Goal: Information Seeking & Learning: Learn about a topic

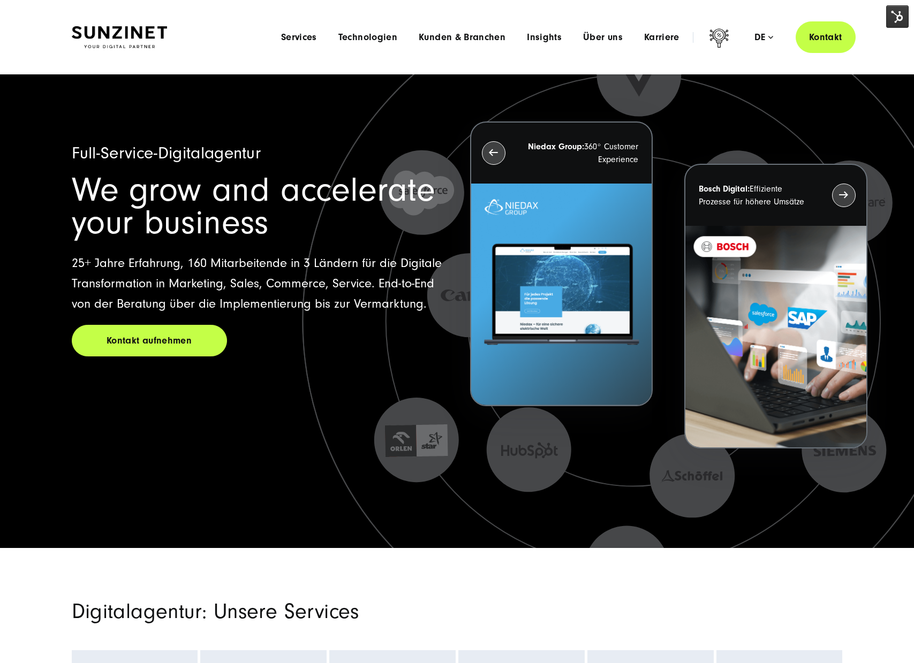
click at [750, 35] on div "Languages Deutsch English de" at bounding box center [764, 37] width 64 height 11
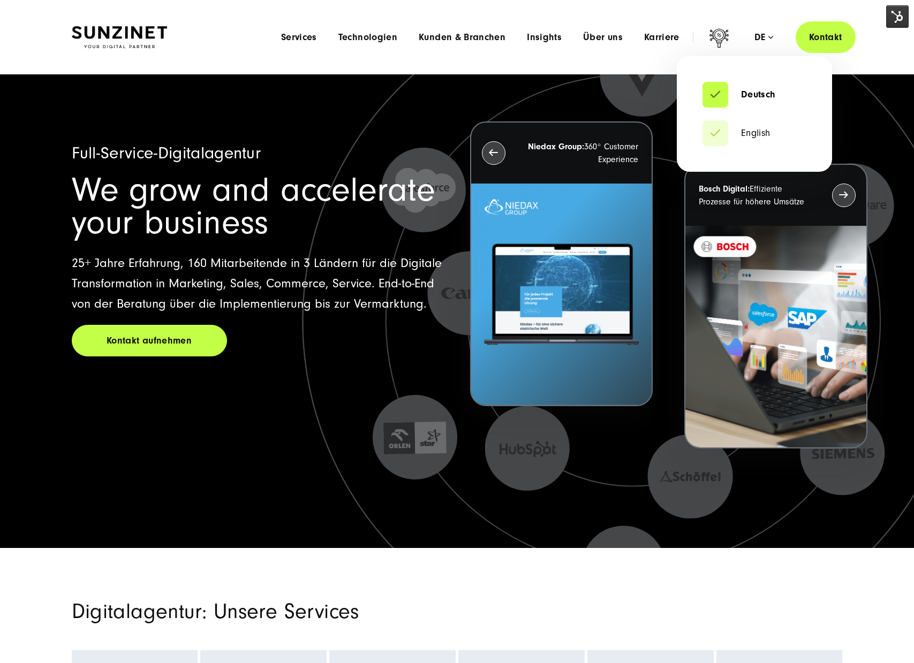
click at [765, 38] on div "de" at bounding box center [763, 37] width 19 height 11
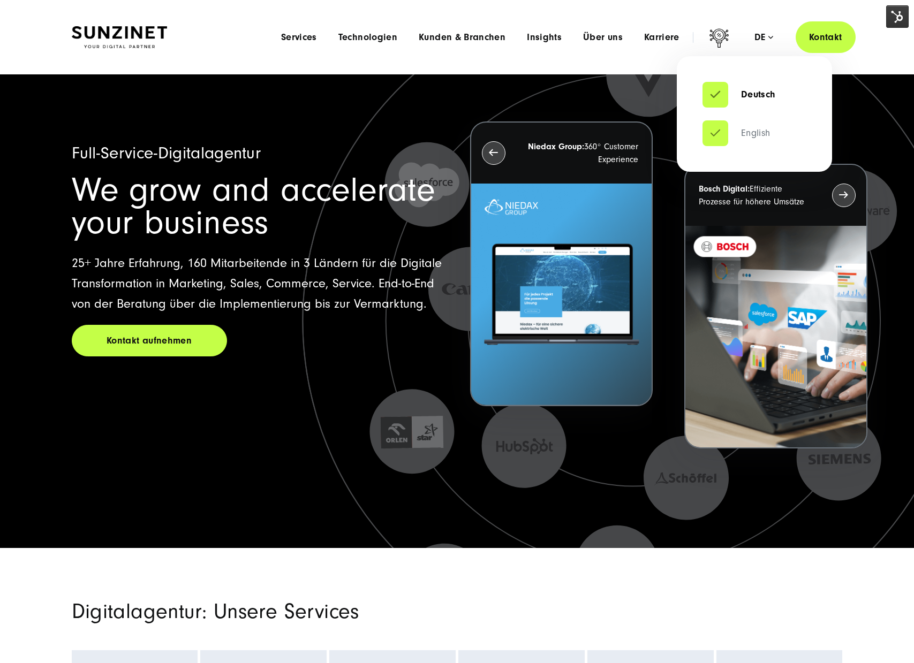
click at [751, 135] on link "English" at bounding box center [736, 133] width 68 height 11
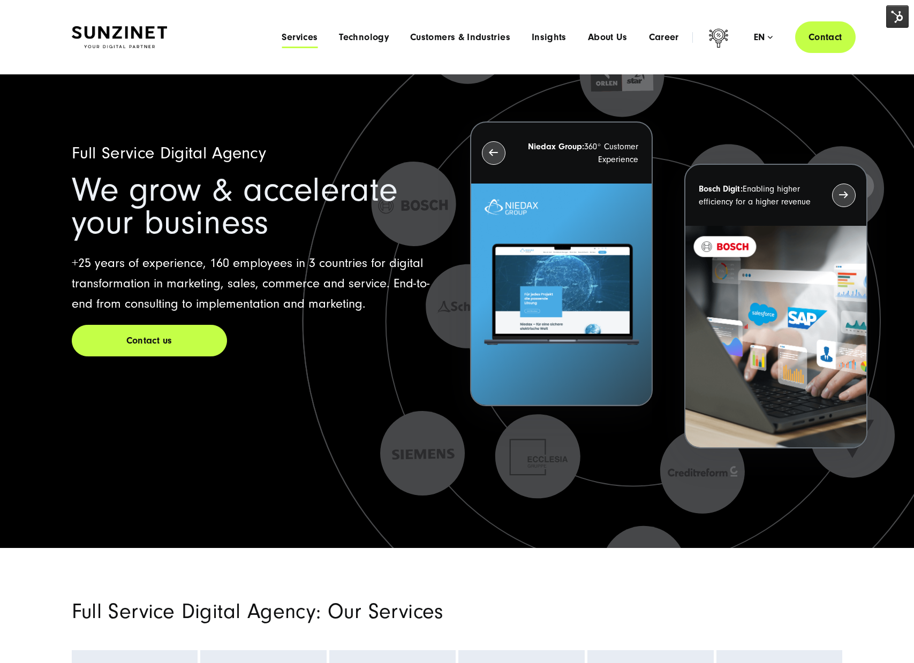
click at [311, 32] on span "Services" at bounding box center [300, 37] width 36 height 11
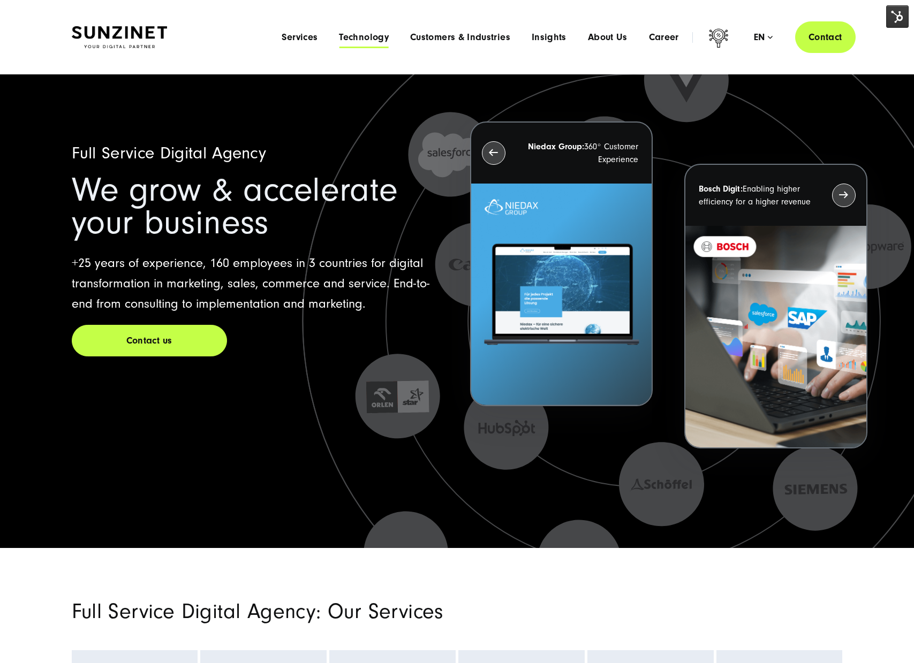
click at [373, 41] on span "Technology" at bounding box center [364, 37] width 50 height 11
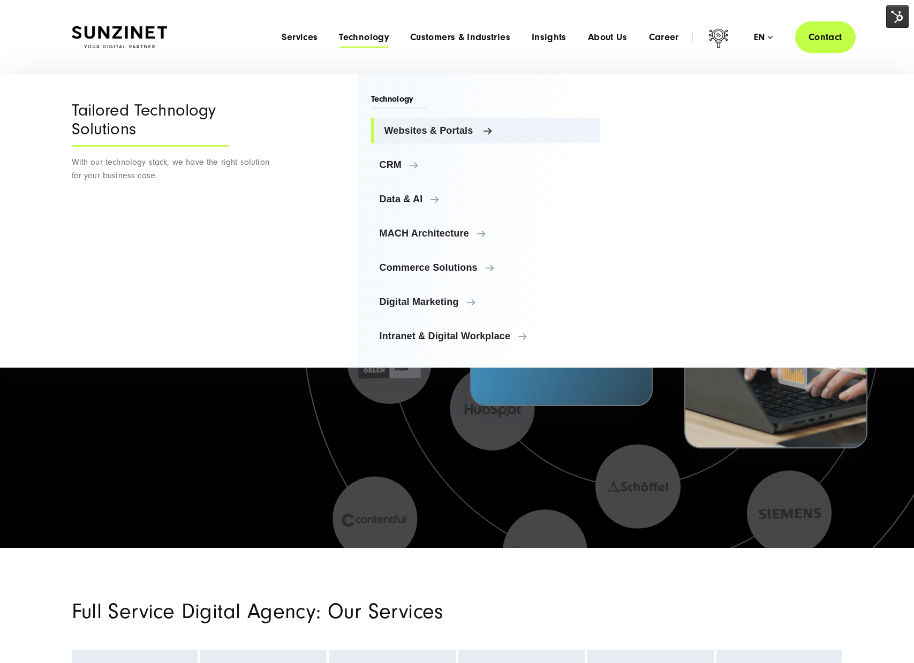
click at [434, 129] on span "Websites & Portals" at bounding box center [488, 130] width 208 height 11
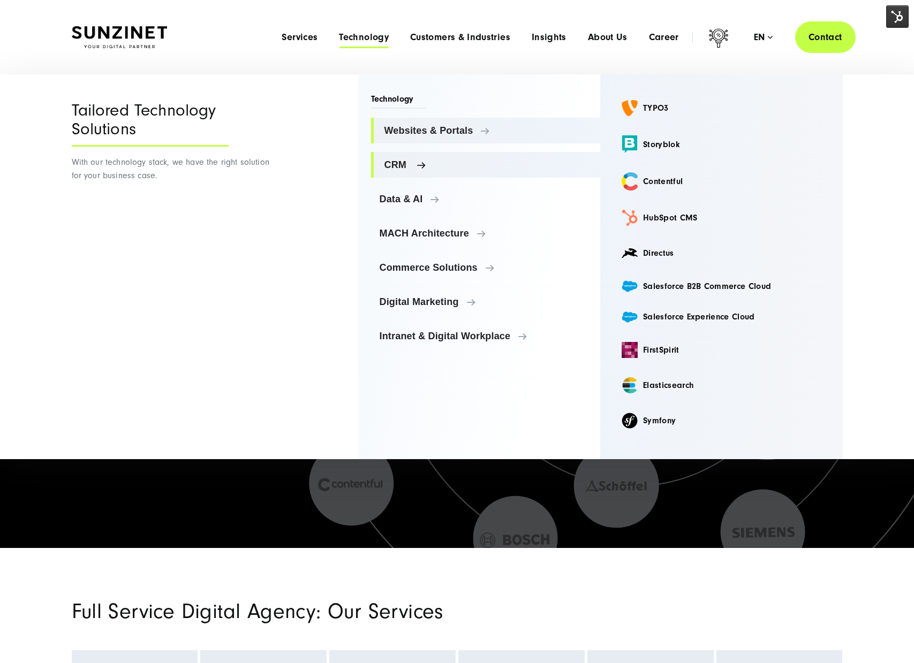
click at [399, 169] on span "CRM" at bounding box center [488, 165] width 208 height 11
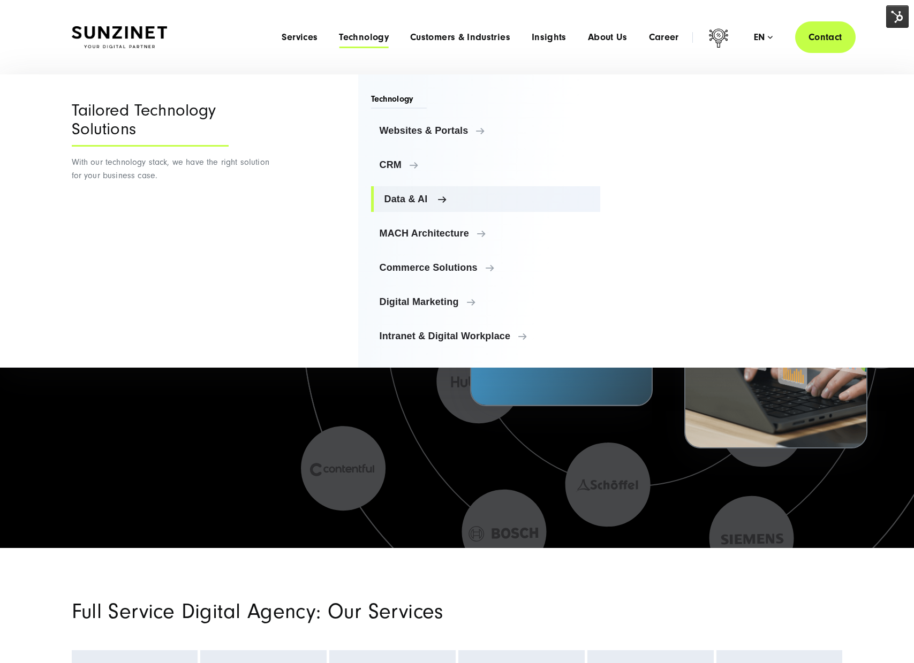
click at [406, 203] on span "Data & AI" at bounding box center [488, 199] width 208 height 11
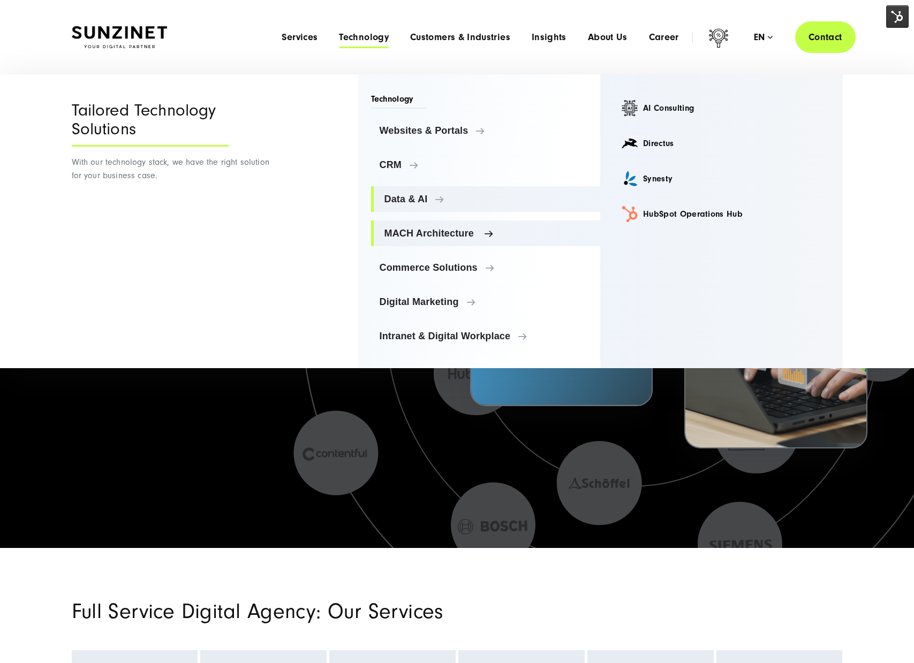
click at [402, 240] on link "MACH Architecture" at bounding box center [486, 234] width 230 height 26
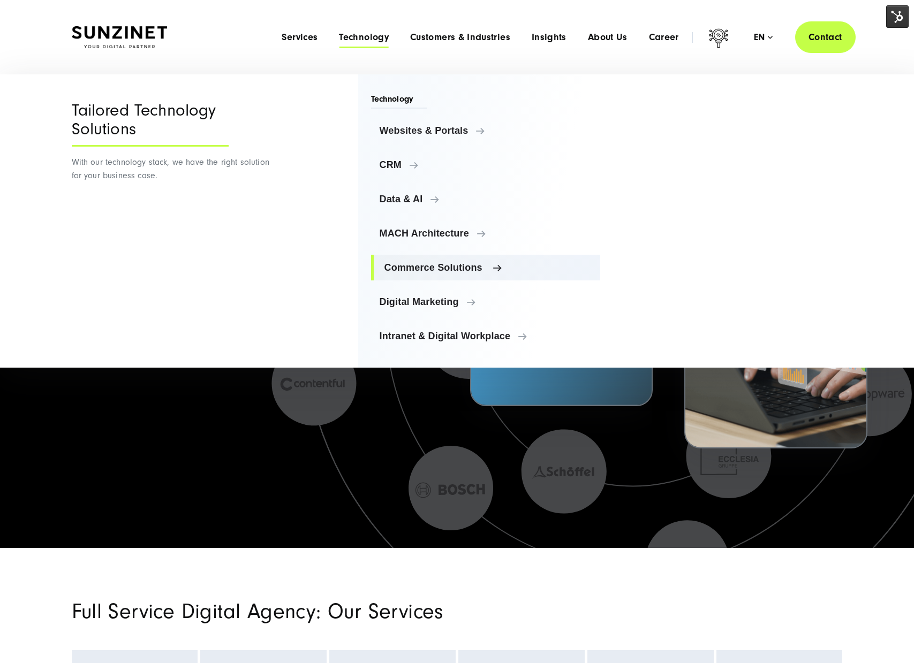
click at [419, 278] on link "Commerce Solutions" at bounding box center [486, 268] width 230 height 26
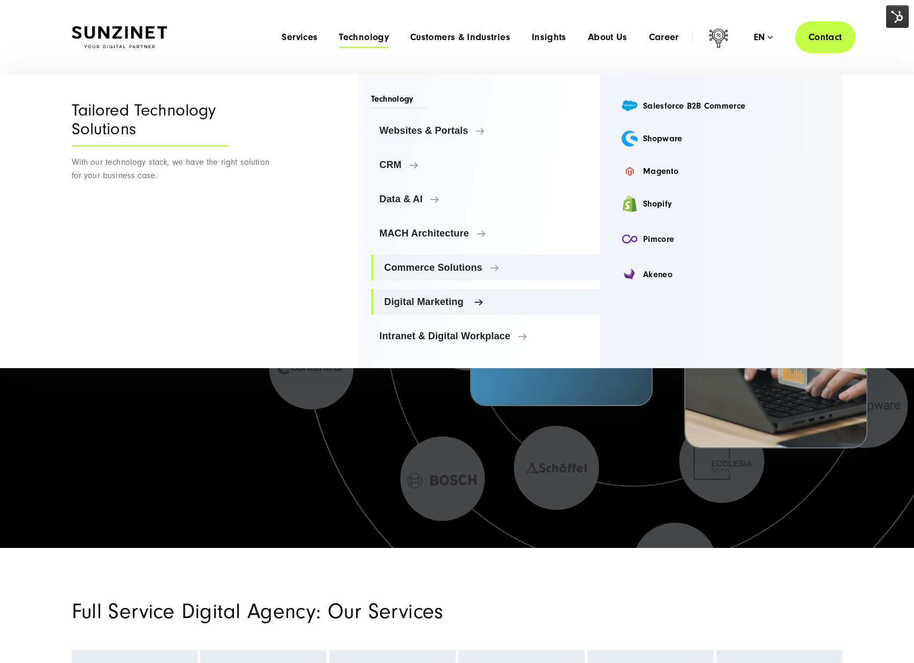
click at [440, 303] on span "Digital Marketing" at bounding box center [488, 302] width 208 height 11
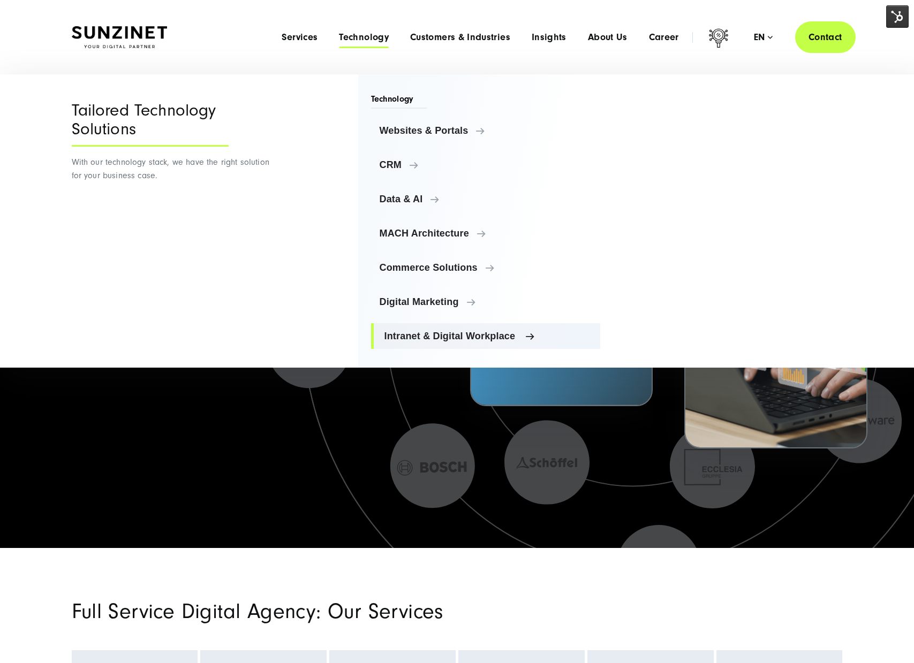
click at [422, 339] on span "Intranet & Digital Workplace" at bounding box center [488, 336] width 208 height 11
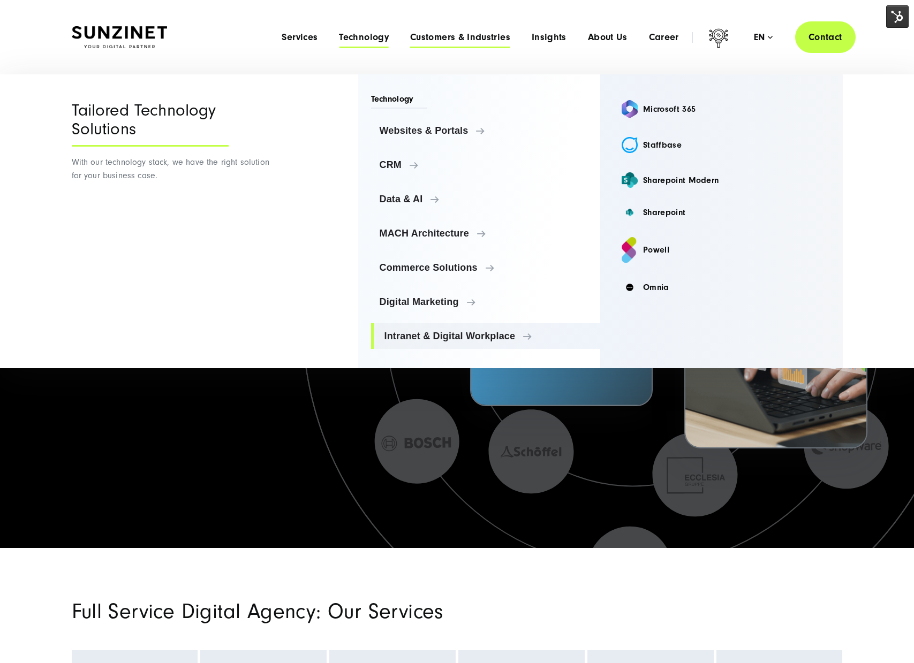
click at [456, 39] on span "Customers & Industries" at bounding box center [460, 37] width 100 height 11
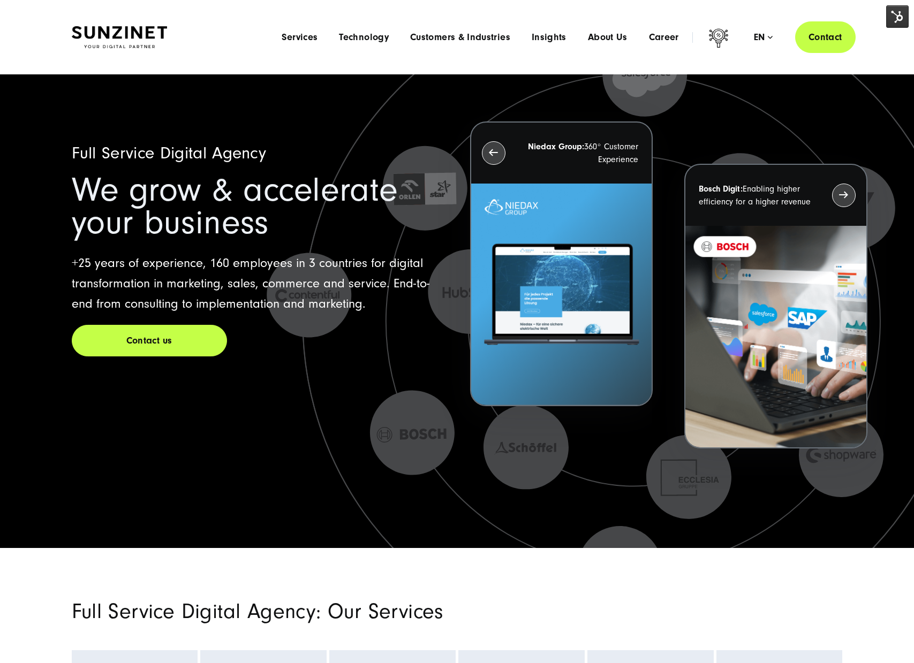
click at [399, 37] on li "Customers & Industries" at bounding box center [460, 37] width 122 height 11
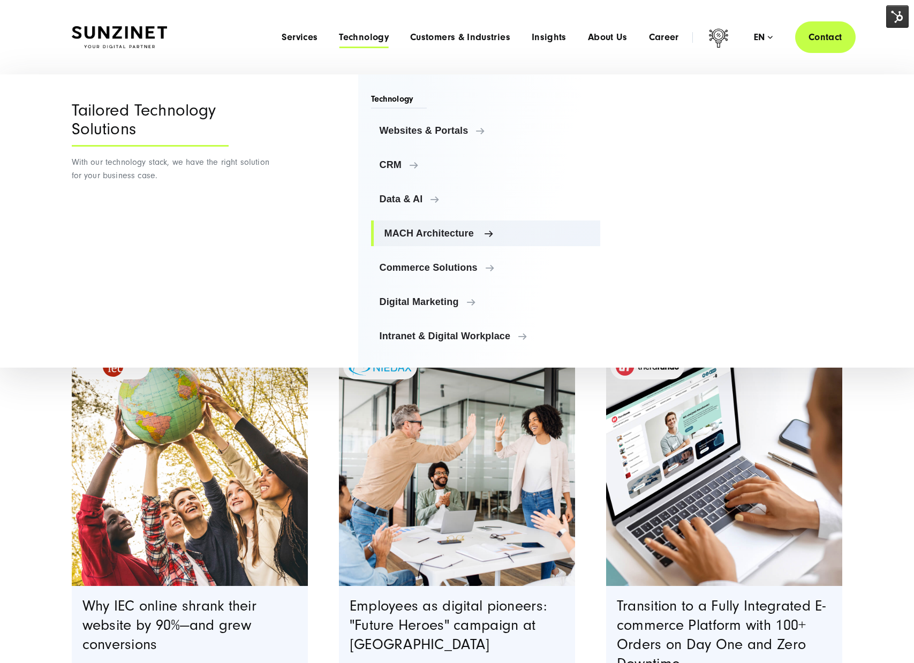
click at [420, 227] on link "MACH Architecture" at bounding box center [486, 234] width 230 height 26
click at [436, 129] on span "Websites & Portals" at bounding box center [488, 130] width 208 height 11
click at [441, 228] on span "MACH Architecture" at bounding box center [488, 233] width 208 height 11
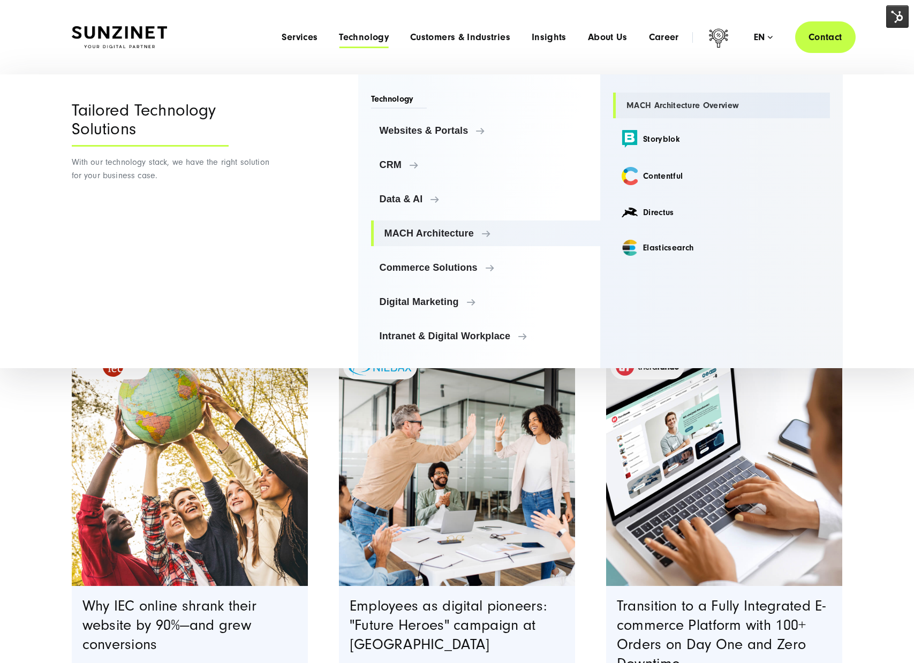
click at [664, 103] on link "MACH Architecture Overview" at bounding box center [721, 106] width 217 height 26
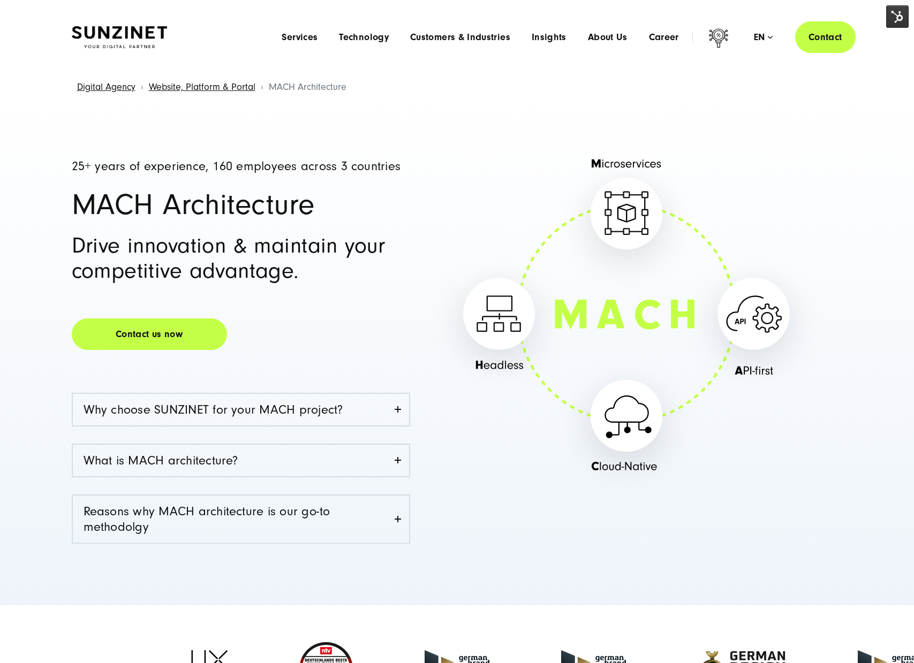
click at [396, 34] on li "Technology Menu Tailored Technology Solutions With our technology stack, we hav…" at bounding box center [363, 37] width 71 height 11
click at [357, 34] on span "Technology" at bounding box center [364, 37] width 50 height 11
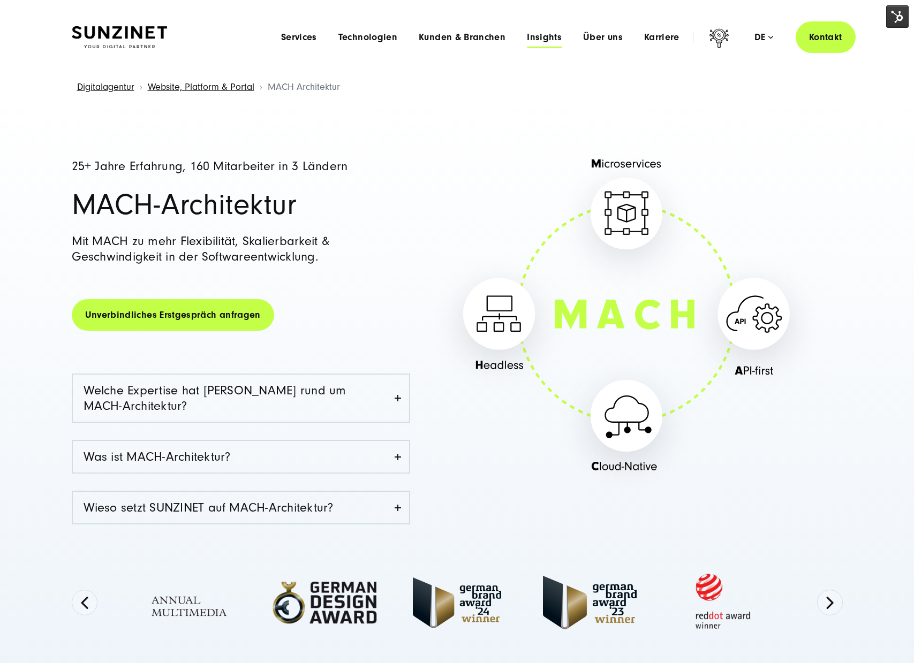
click at [557, 39] on span "Insights" at bounding box center [544, 37] width 35 height 11
